Goal: Task Accomplishment & Management: Use online tool/utility

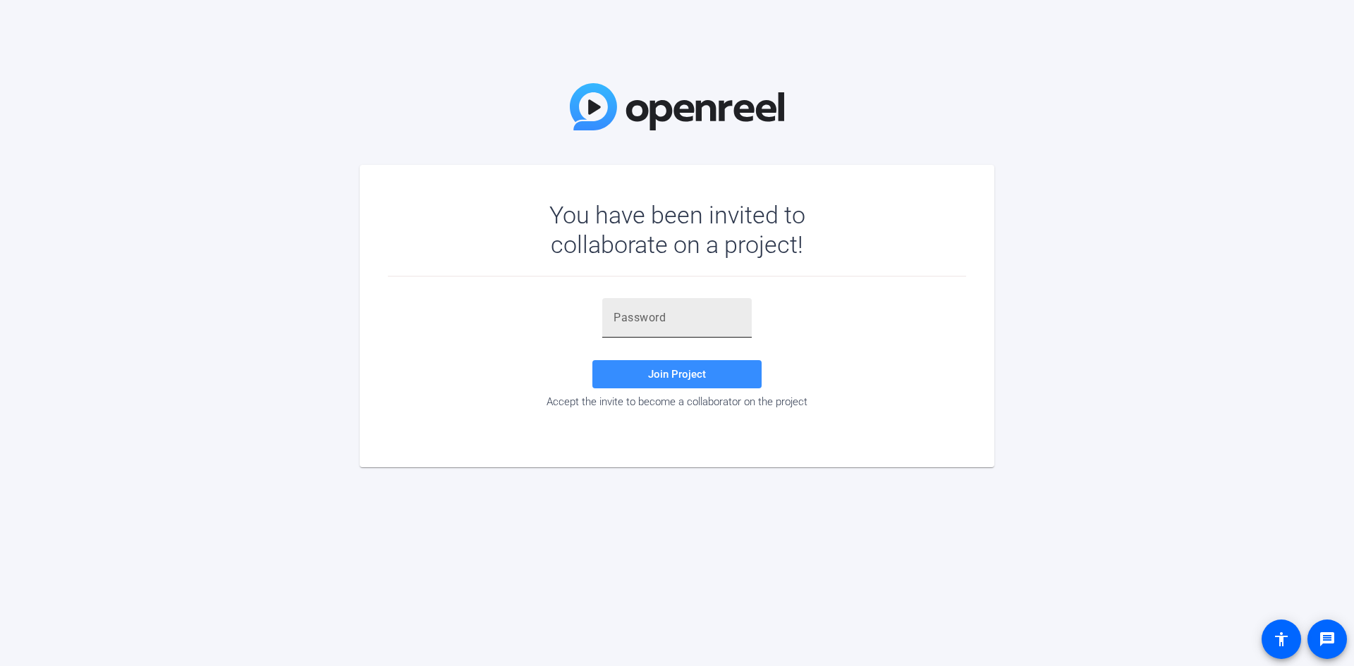
click at [649, 317] on input "text" at bounding box center [677, 318] width 127 height 17
click at [646, 317] on input "text" at bounding box center [677, 318] width 127 height 17
paste input "@RpQc,"
type input "@RpQc,"
click at [678, 377] on span "Join Project" at bounding box center [677, 374] width 58 height 13
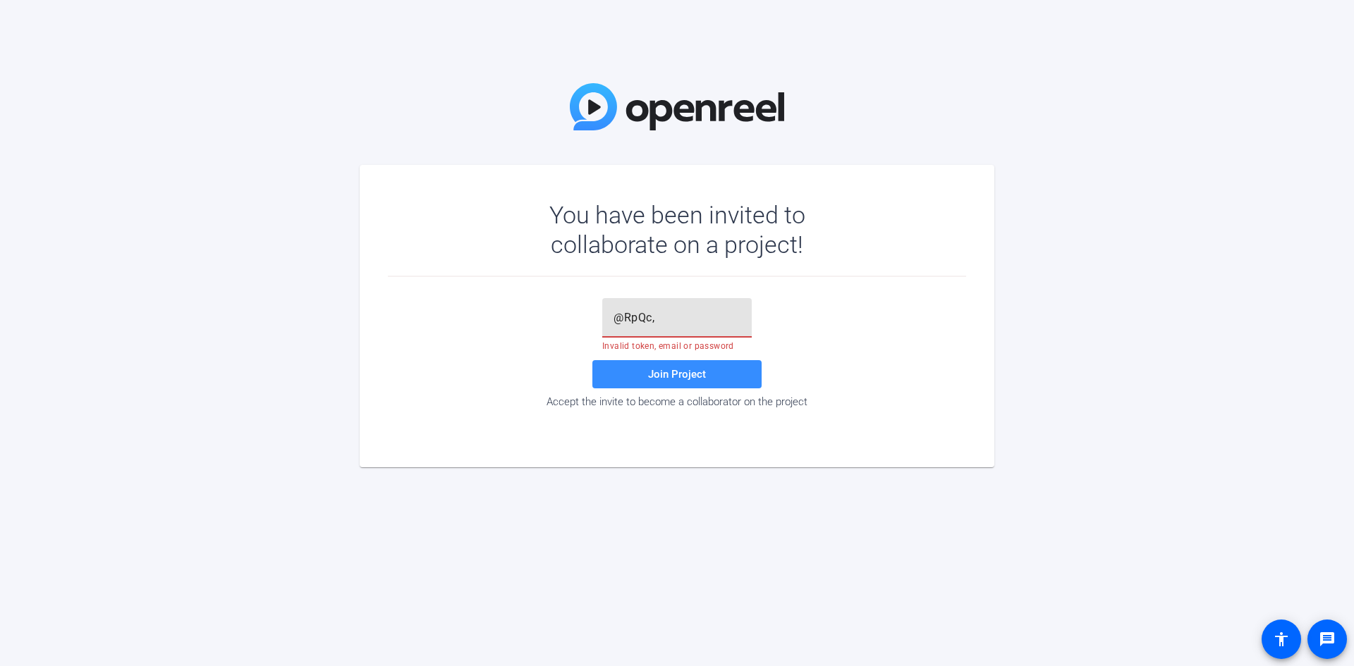
drag, startPoint x: 656, startPoint y: 319, endPoint x: 608, endPoint y: 319, distance: 48.0
click at [608, 319] on div "@RpQc," at bounding box center [677, 317] width 150 height 39
drag, startPoint x: 619, startPoint y: 319, endPoint x: 632, endPoint y: 333, distance: 18.5
click at [619, 319] on input "text" at bounding box center [677, 318] width 127 height 17
paste input "@RpQc,"
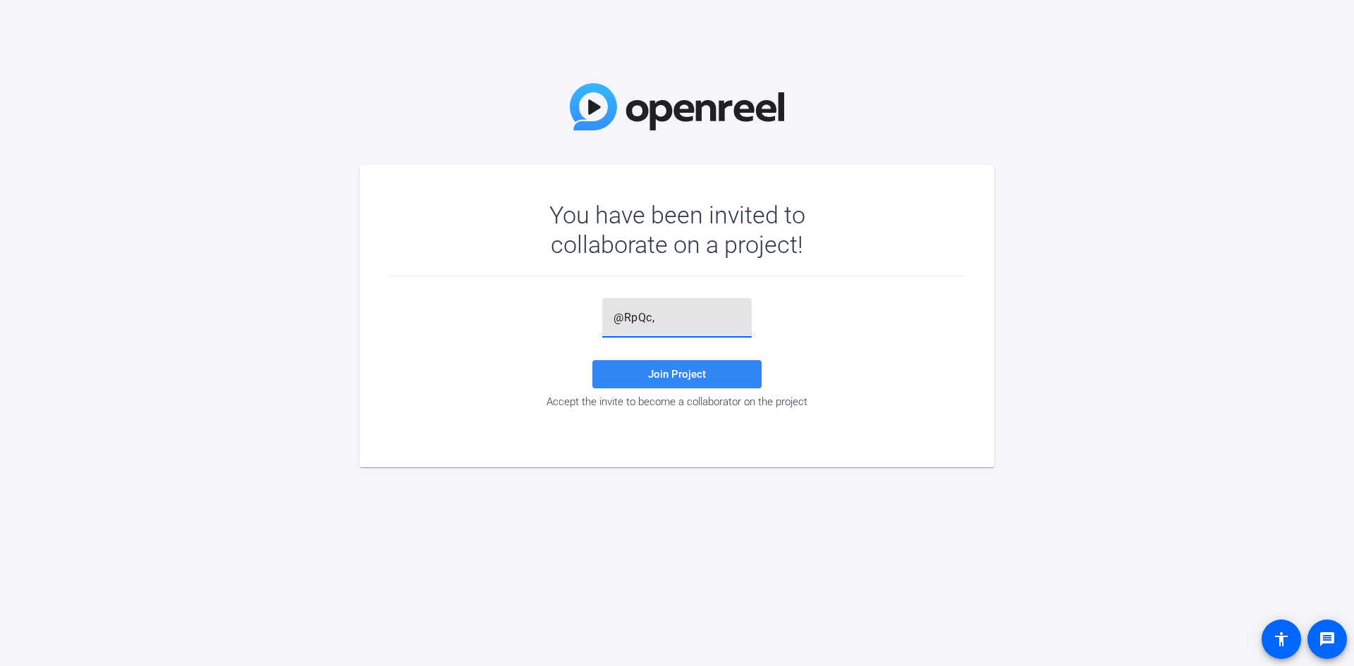
type input "@RpQc,"
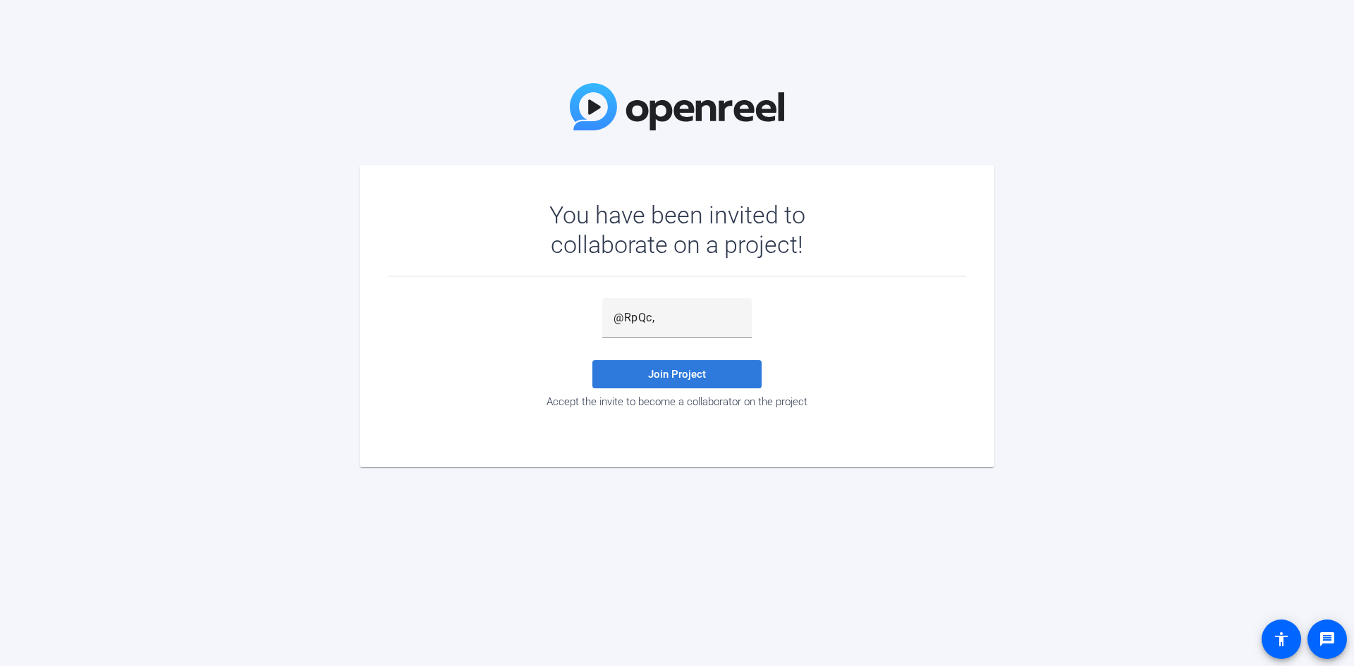
click at [667, 367] on span at bounding box center [676, 375] width 169 height 34
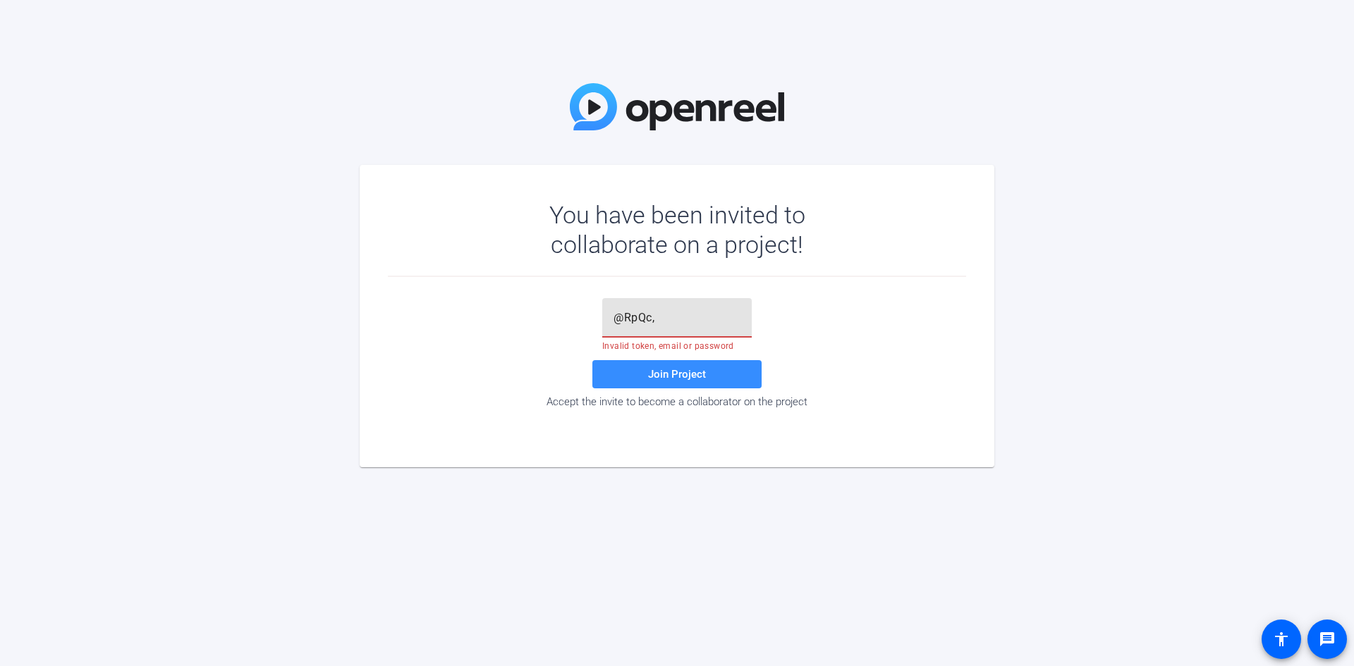
drag, startPoint x: 666, startPoint y: 312, endPoint x: 571, endPoint y: 325, distance: 96.8
click at [571, 325] on div "@RpQc, Invalid token, email or password Join Project Accept the invite to becom…" at bounding box center [677, 353] width 578 height 110
type input "@RpQc,"
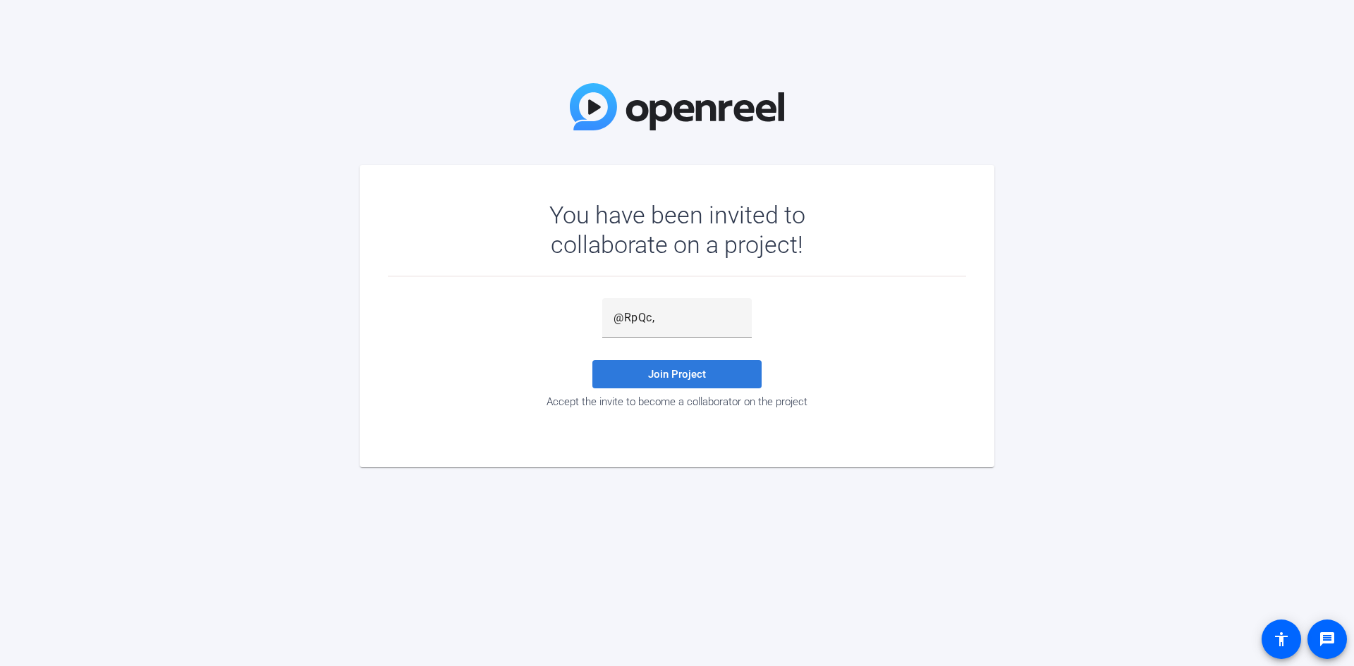
click at [675, 373] on span "Join Project" at bounding box center [677, 374] width 58 height 13
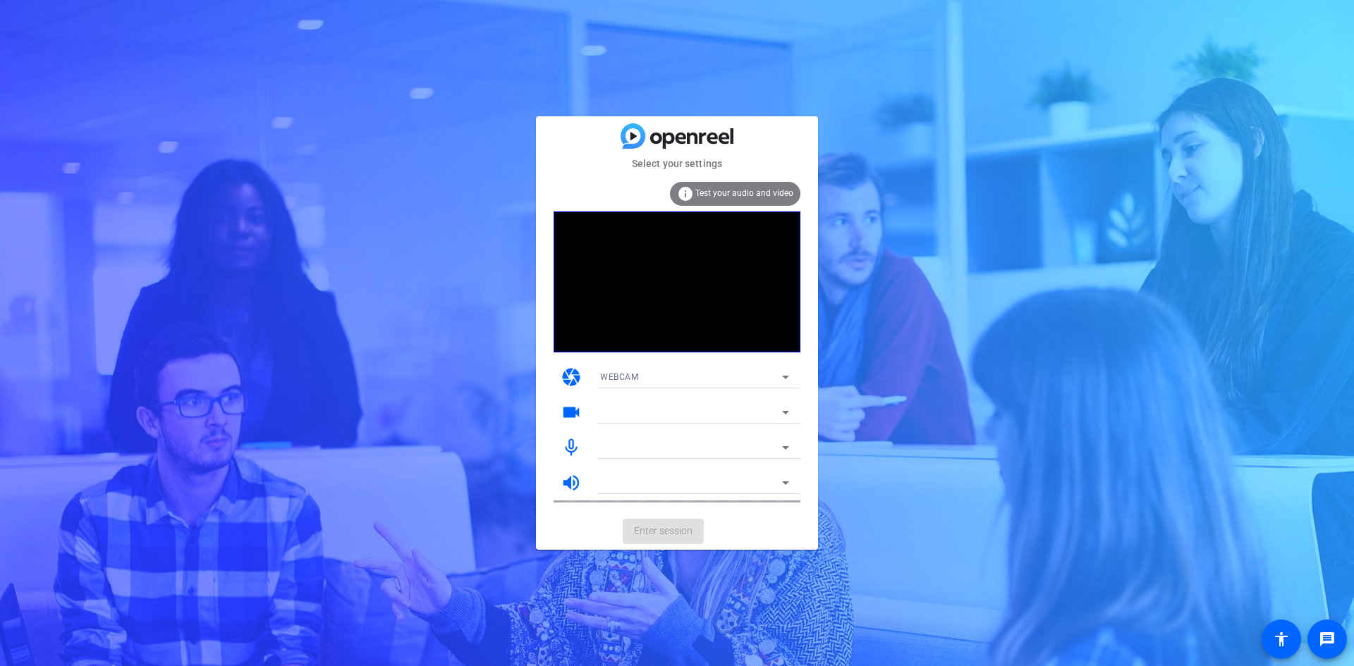
click at [663, 530] on mat-card-actions "Enter session" at bounding box center [677, 531] width 282 height 37
click at [661, 375] on div "WEBCAM" at bounding box center [691, 377] width 182 height 18
click at [631, 427] on span "DESKTOP" at bounding box center [619, 428] width 39 height 17
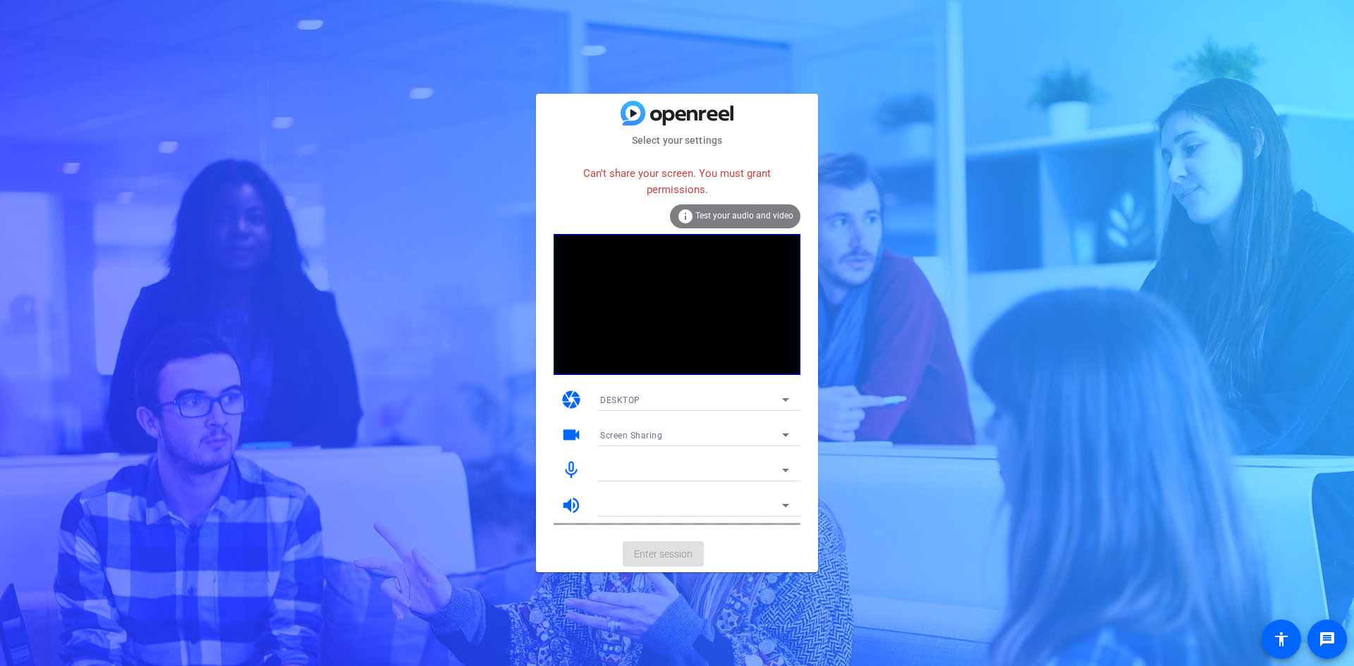
click at [678, 546] on mat-card-actions "Enter session" at bounding box center [677, 554] width 282 height 37
click at [785, 437] on icon at bounding box center [785, 435] width 17 height 17
click at [785, 437] on div at bounding box center [677, 333] width 1354 height 666
click at [784, 507] on icon at bounding box center [785, 505] width 17 height 17
click at [784, 506] on icon at bounding box center [785, 506] width 7 height 4
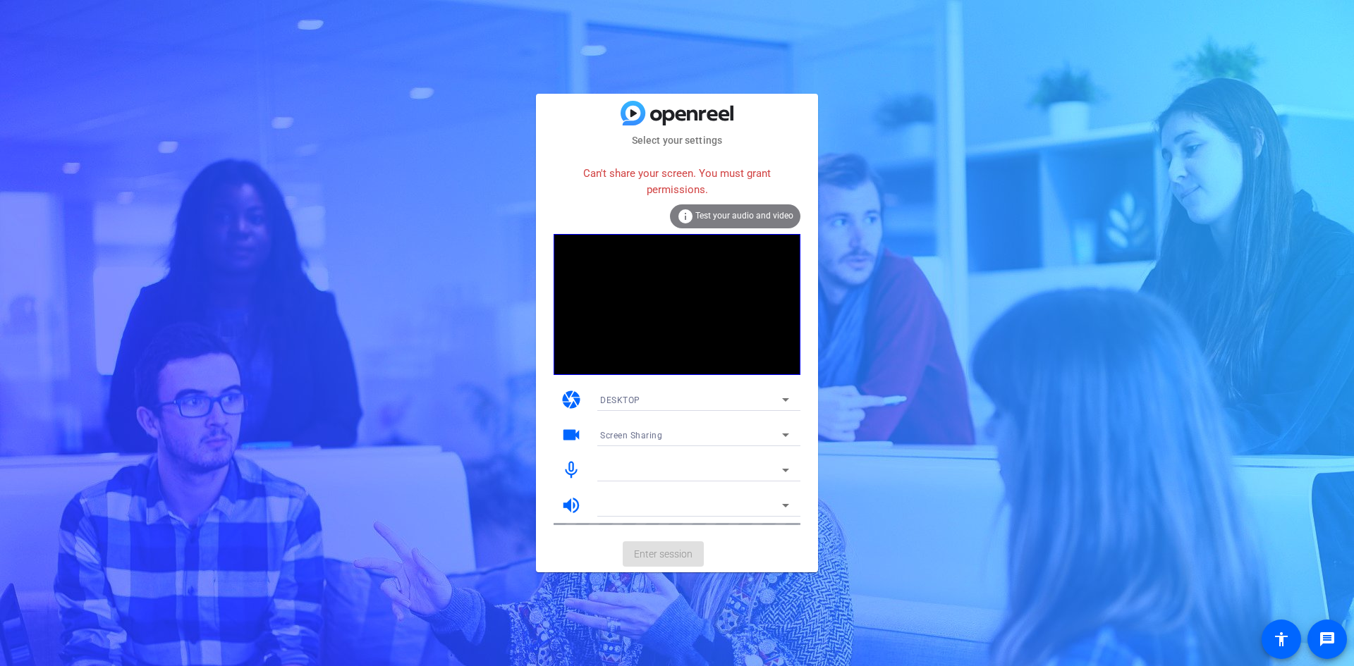
click at [646, 545] on mat-card-actions "Enter session" at bounding box center [677, 554] width 282 height 37
click at [276, 193] on div "Select your settings Can't share your screen. You must grant permissions. info …" at bounding box center [677, 333] width 1354 height 666
click at [651, 558] on mat-card-actions "Enter session" at bounding box center [677, 554] width 282 height 37
click at [269, 464] on div "Select your settings Can't share your screen. You must grant permissions. info …" at bounding box center [677, 333] width 1354 height 666
click at [625, 398] on span "DESKTOP" at bounding box center [620, 401] width 40 height 10
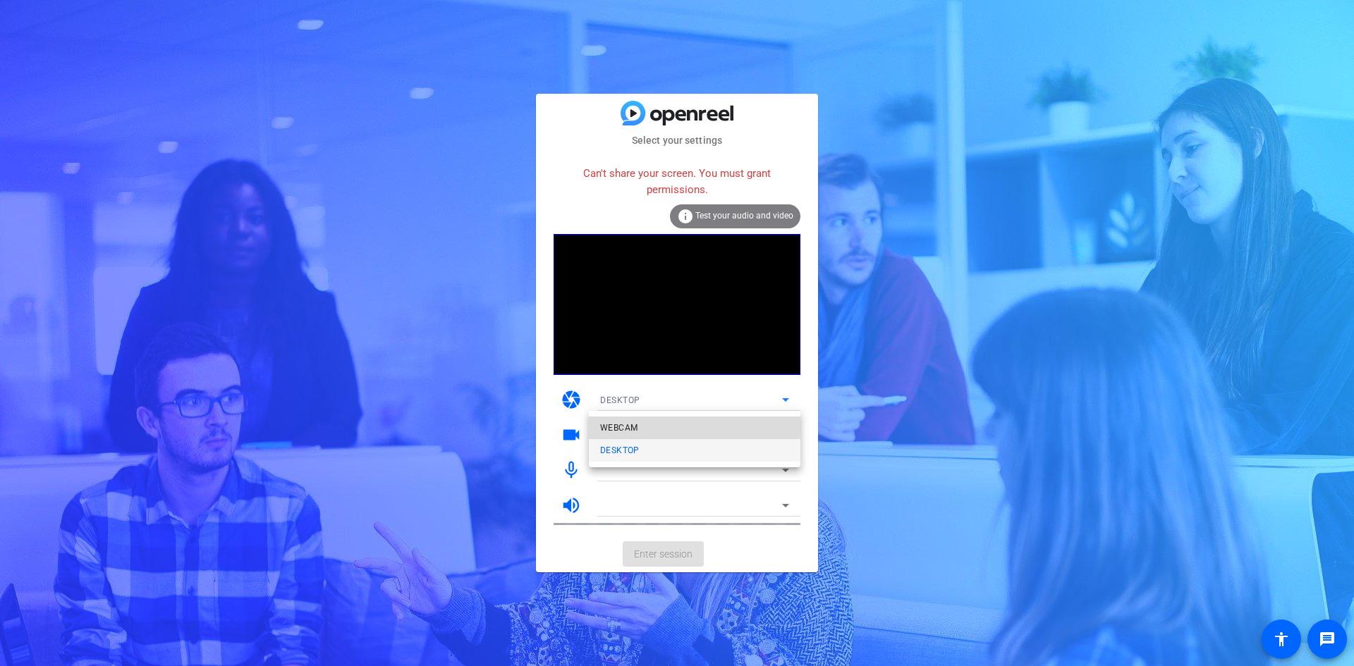
click at [619, 428] on span "WEBCAM" at bounding box center [618, 428] width 37 height 17
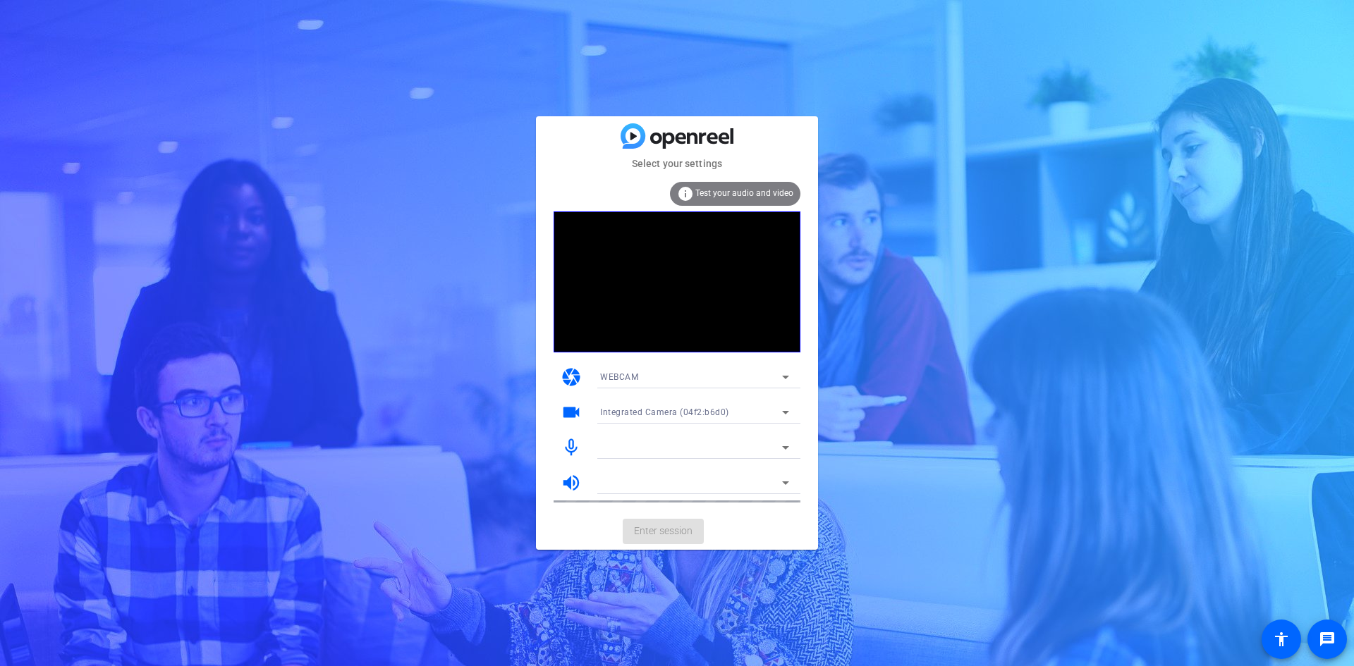
click at [654, 530] on mat-card-actions "Enter session" at bounding box center [677, 531] width 282 height 37
click at [652, 529] on mat-card-actions "Enter session" at bounding box center [677, 531] width 282 height 37
click at [651, 528] on mat-card-actions "Enter session" at bounding box center [677, 531] width 282 height 37
click at [650, 527] on mat-card-actions "Enter session" at bounding box center [677, 531] width 282 height 37
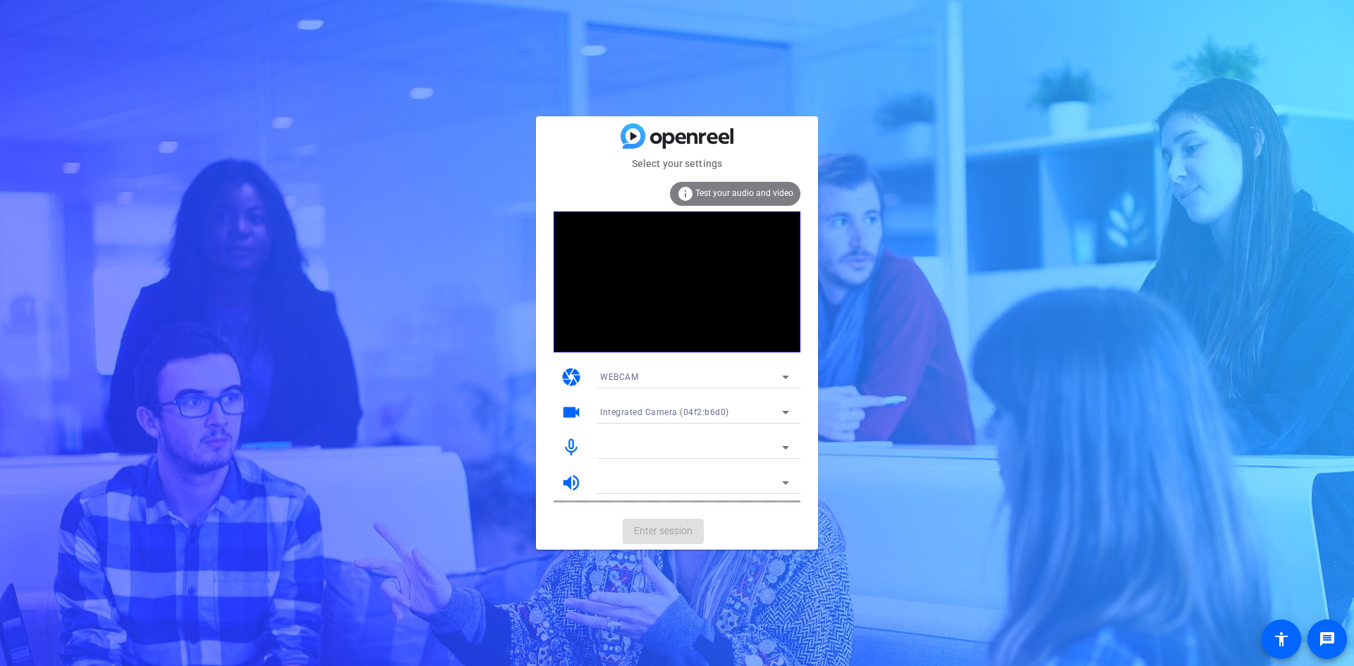
click at [650, 527] on mat-card-actions "Enter session" at bounding box center [677, 531] width 282 height 37
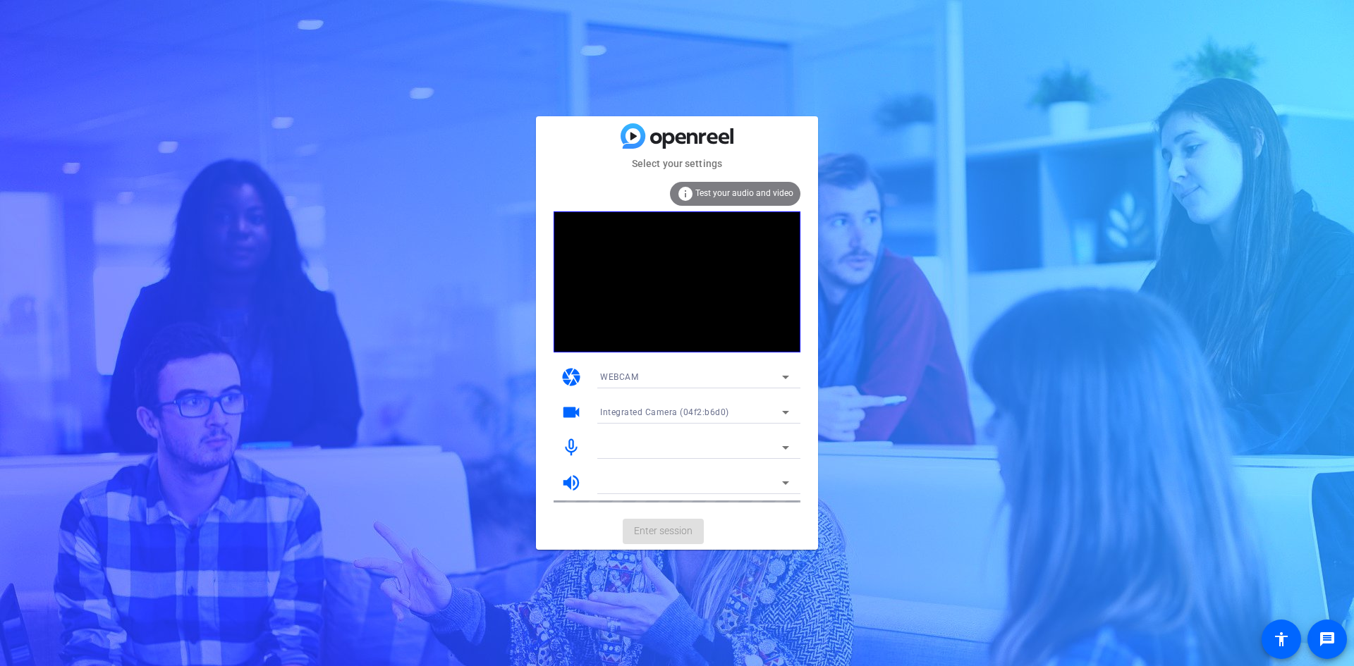
click at [650, 527] on mat-card-actions "Enter session" at bounding box center [677, 531] width 282 height 37
click at [815, 122] on div "Select your settings info Test your audio and video camera WEBCAM videocam Inte…" at bounding box center [677, 332] width 282 height 433
